Goal: Information Seeking & Learning: Learn about a topic

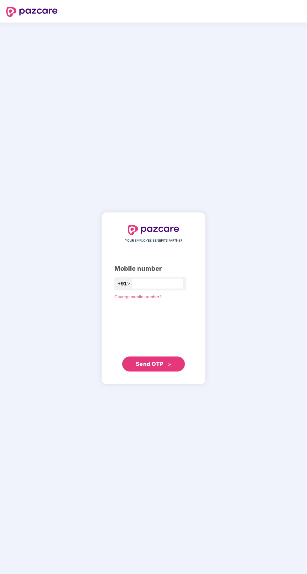
click at [161, 288] on input "number" at bounding box center [157, 283] width 51 height 10
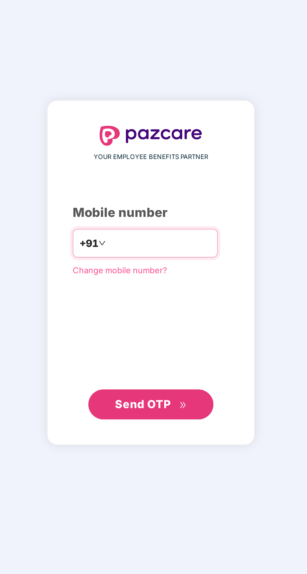
click at [166, 288] on input "******" at bounding box center [157, 283] width 51 height 10
type input "**********"
click at [160, 372] on button "Send OTP" at bounding box center [153, 364] width 63 height 15
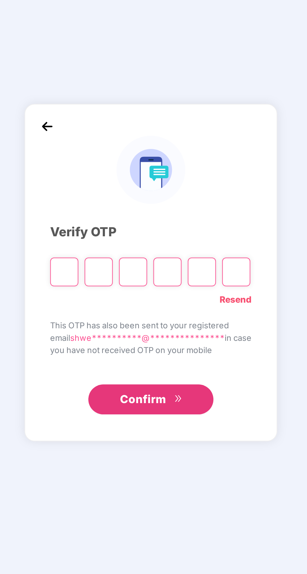
scroll to position [2, 0]
type input "*"
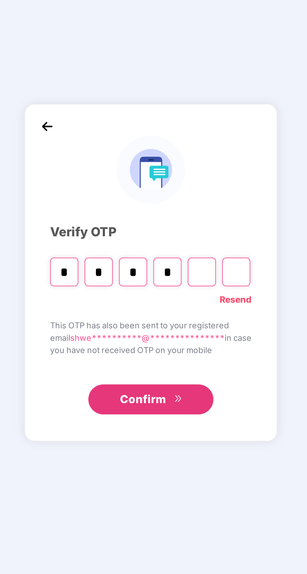
type input "*"
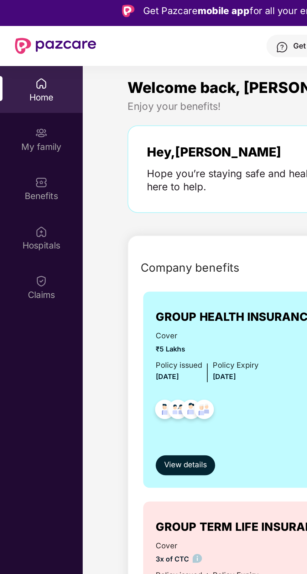
scroll to position [0, 0]
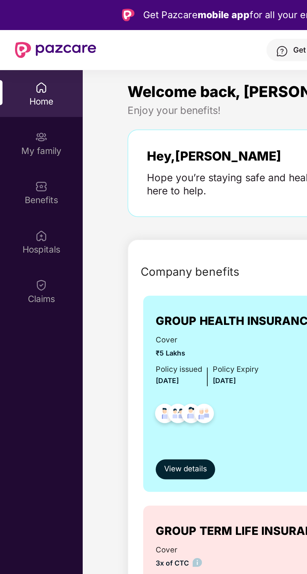
click at [27, 94] on div "Benefits" at bounding box center [20, 95] width 41 height 23
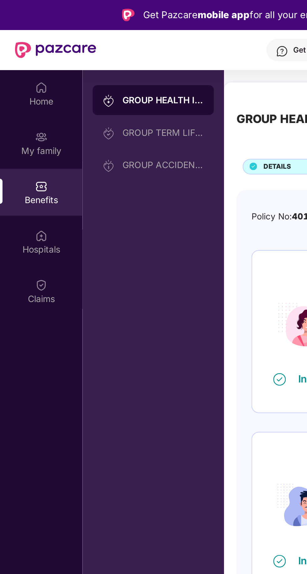
click at [19, 50] on div "Home" at bounding box center [20, 51] width 41 height 6
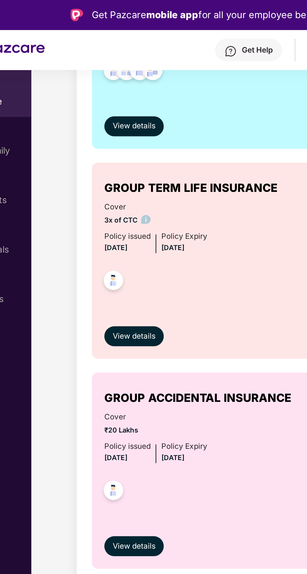
scroll to position [172, 0]
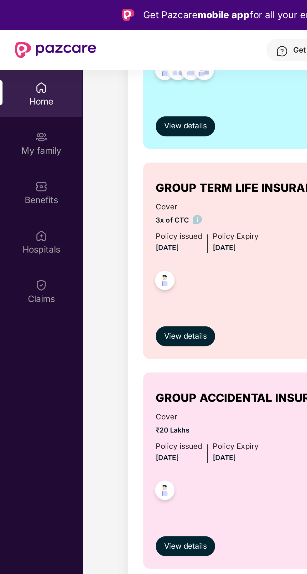
click at [23, 73] on div "My family" at bounding box center [20, 75] width 41 height 6
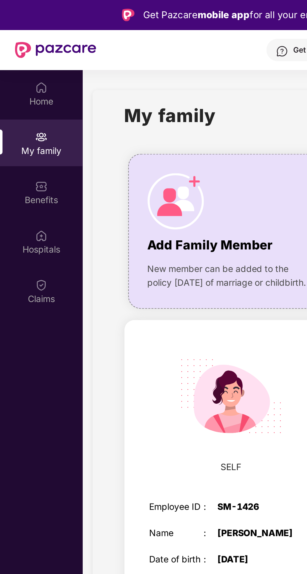
click at [24, 88] on div "Benefits" at bounding box center [20, 95] width 41 height 23
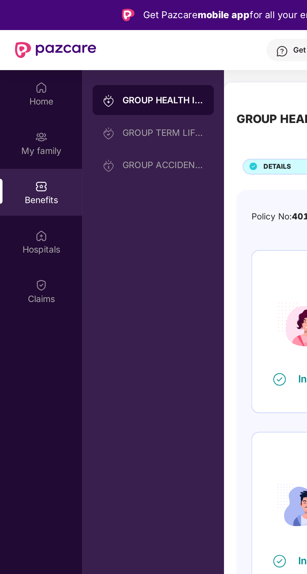
click at [27, 65] on div "My family" at bounding box center [20, 71] width 41 height 23
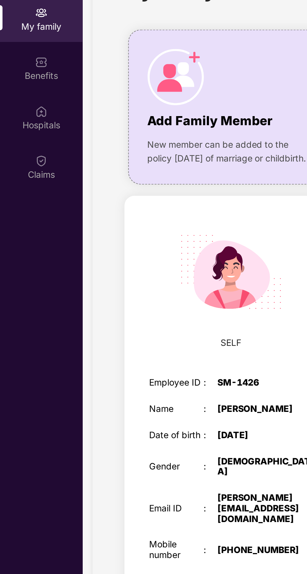
click at [21, 117] on img at bounding box center [21, 118] width 6 height 6
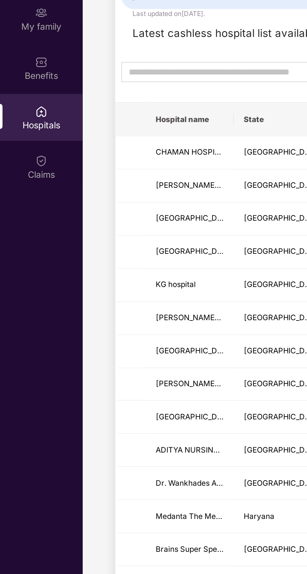
click at [23, 140] on img at bounding box center [21, 143] width 6 height 6
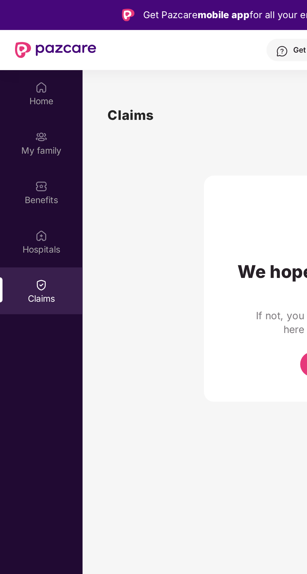
click at [19, 51] on div "Home" at bounding box center [20, 51] width 41 height 6
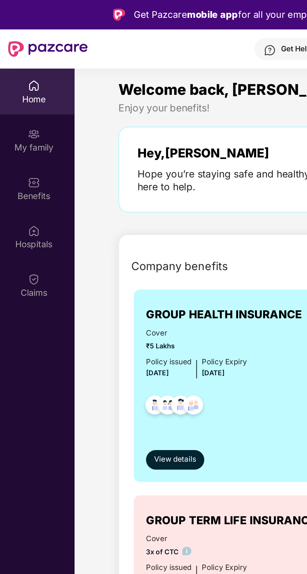
click at [29, 70] on div "My family" at bounding box center [20, 71] width 41 height 23
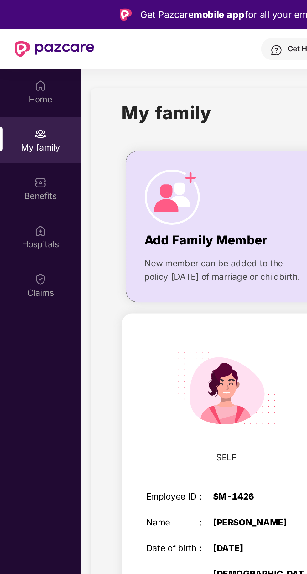
click at [21, 88] on div "Benefits" at bounding box center [20, 95] width 41 height 23
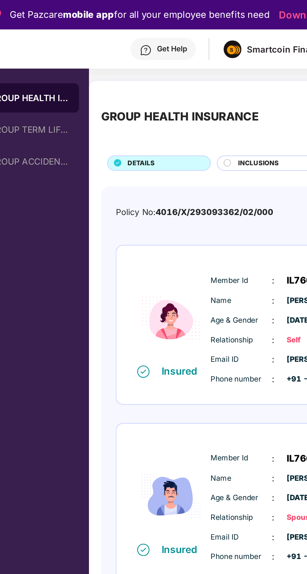
click at [91, 68] on div "GROUP TERM LIFE INSURANCE" at bounding box center [81, 66] width 41 height 5
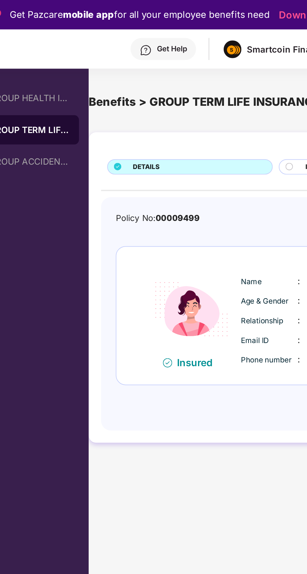
click at [93, 83] on div "GROUP ACCIDENTAL INSURANCE" at bounding box center [81, 82] width 41 height 5
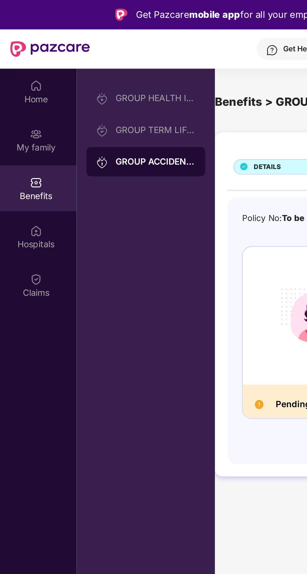
click at [85, 50] on div "GROUP HEALTH INSURANCE" at bounding box center [81, 50] width 41 height 5
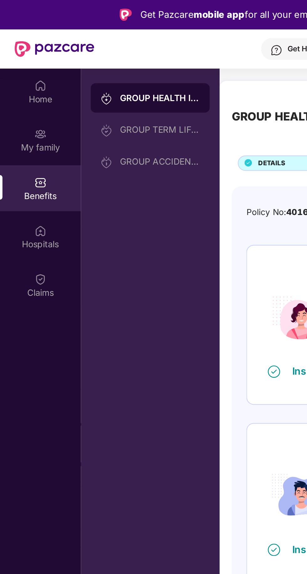
click at [20, 44] on img at bounding box center [21, 44] width 6 height 6
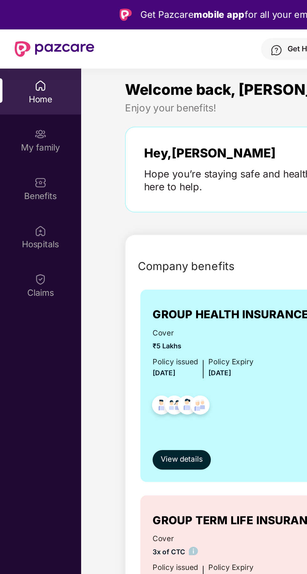
click at [26, 70] on div "My family" at bounding box center [20, 71] width 41 height 23
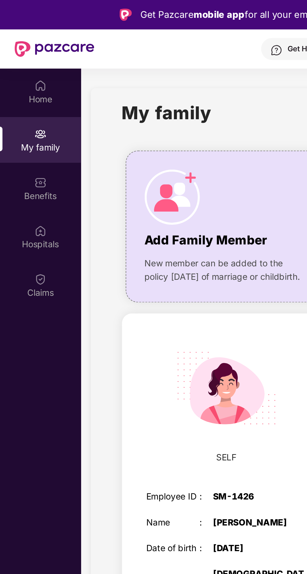
click at [29, 43] on div "Home" at bounding box center [20, 46] width 41 height 23
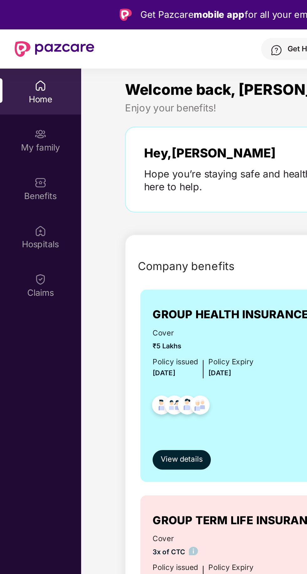
click at [23, 98] on div "Benefits" at bounding box center [20, 100] width 41 height 6
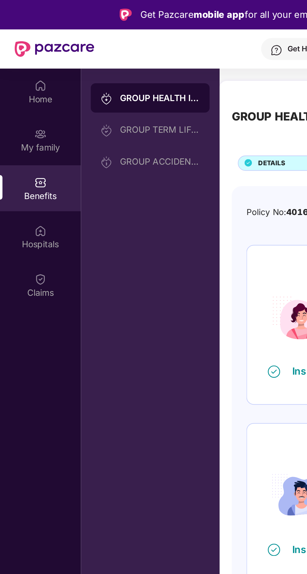
click at [28, 119] on div "Hospitals" at bounding box center [20, 120] width 41 height 23
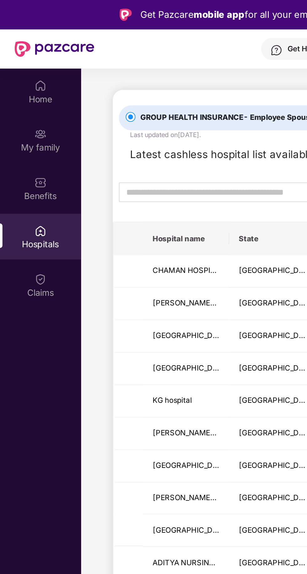
click at [21, 144] on img at bounding box center [21, 143] width 6 height 6
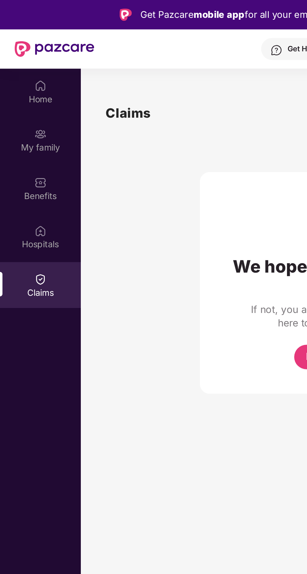
click at [25, 47] on div "Home" at bounding box center [20, 46] width 41 height 23
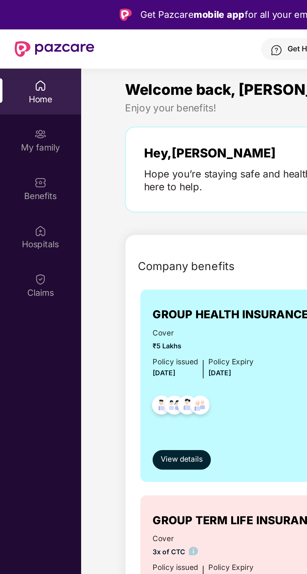
click at [25, 74] on div "My family" at bounding box center [20, 75] width 41 height 6
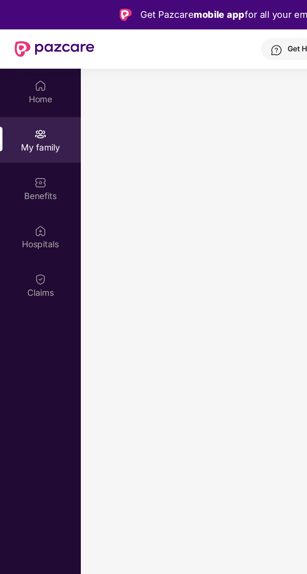
click at [21, 54] on div "Home" at bounding box center [20, 51] width 41 height 6
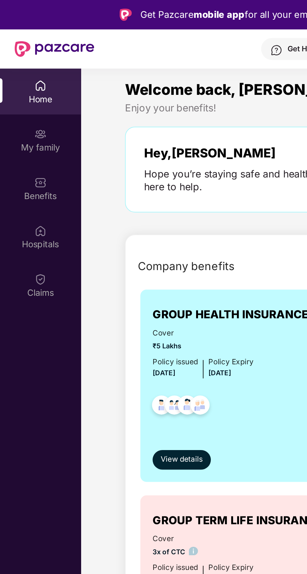
click at [22, 101] on div "Benefits" at bounding box center [20, 100] width 41 height 6
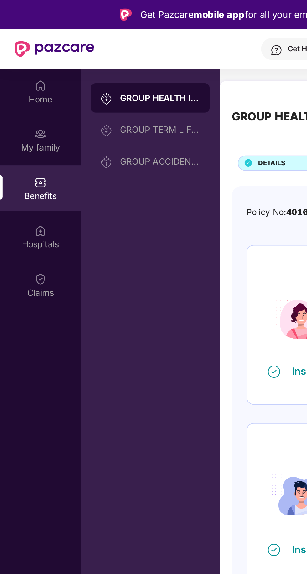
click at [12, 51] on div "Home" at bounding box center [20, 51] width 41 height 6
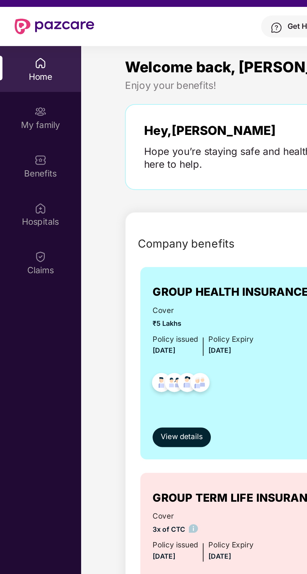
click at [8, 69] on div "My family" at bounding box center [20, 71] width 41 height 23
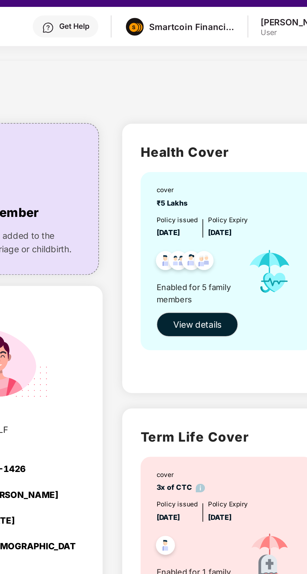
scroll to position [3, 0]
click at [227, 176] on span "View details" at bounding box center [217, 177] width 25 height 7
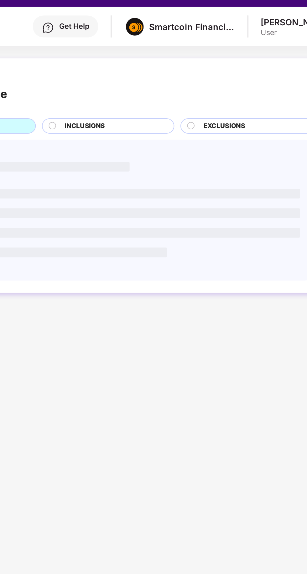
scroll to position [0, 0]
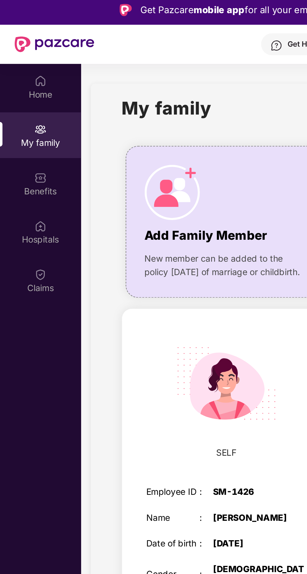
click at [24, 54] on div "Home" at bounding box center [20, 46] width 41 height 23
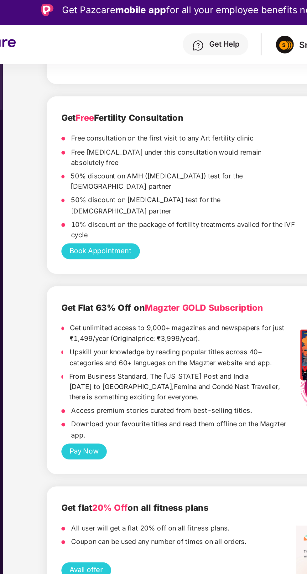
scroll to position [1352, 0]
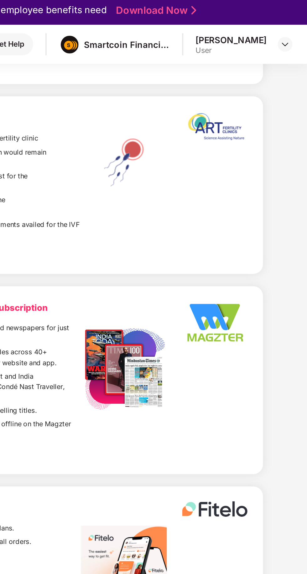
click at [225, 24] on div "Smartcoin Financials Private Limited" at bounding box center [215, 25] width 44 height 6
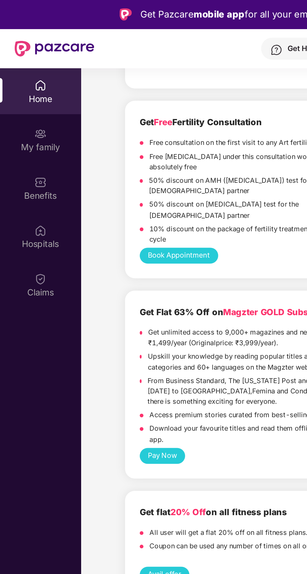
click at [13, 96] on div "Benefits" at bounding box center [20, 95] width 41 height 23
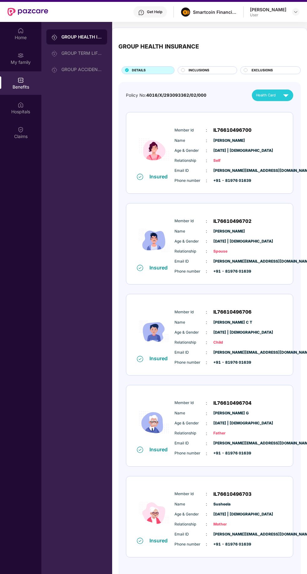
scroll to position [0, 0]
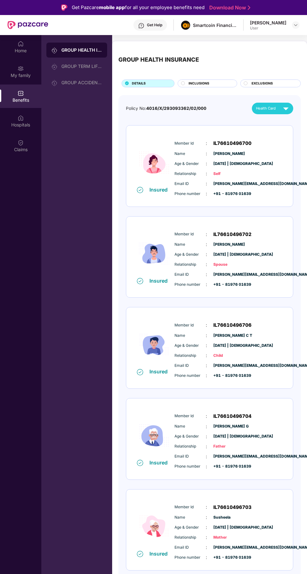
click at [18, 100] on div "Benefits" at bounding box center [20, 100] width 41 height 6
click at [80, 64] on div "GROUP TERM LIFE INSURANCE" at bounding box center [81, 66] width 41 height 5
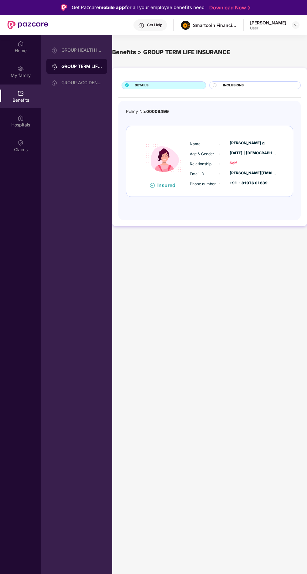
click at [87, 83] on div "GROUP ACCIDENTAL INSURANCE" at bounding box center [81, 82] width 41 height 5
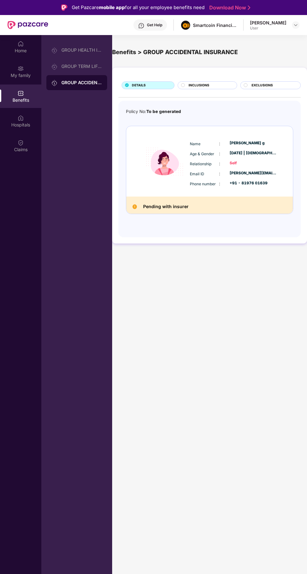
click at [20, 101] on div "Benefits" at bounding box center [20, 100] width 41 height 6
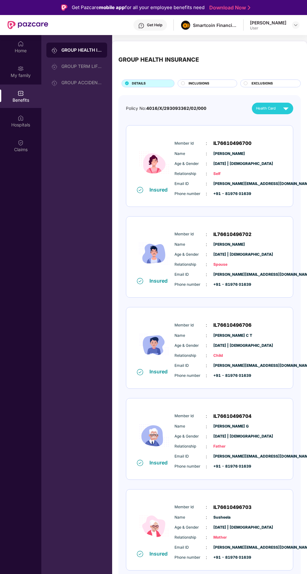
click at [15, 68] on div "My family" at bounding box center [20, 71] width 41 height 23
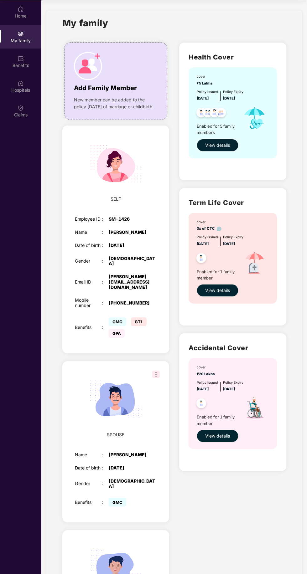
click at [17, 12] on div "Home" at bounding box center [20, 11] width 41 height 23
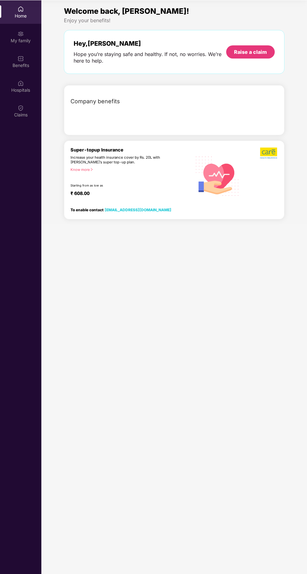
click at [94, 98] on span "Company benefits" at bounding box center [94, 101] width 49 height 9
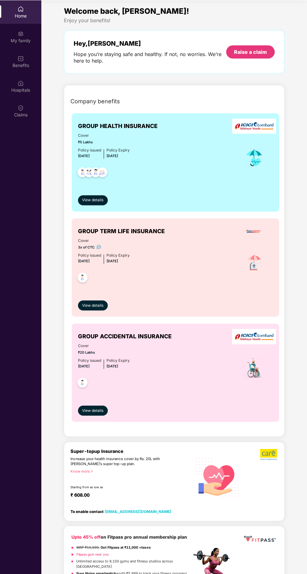
click at [83, 98] on span "Company benefits" at bounding box center [94, 101] width 49 height 9
click at [20, 32] on img at bounding box center [21, 34] width 6 height 6
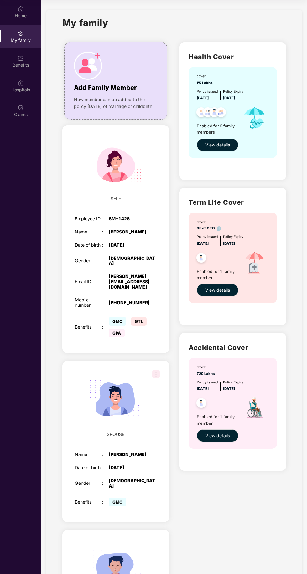
scroll to position [66, 0]
